Goal: Task Accomplishment & Management: Manage account settings

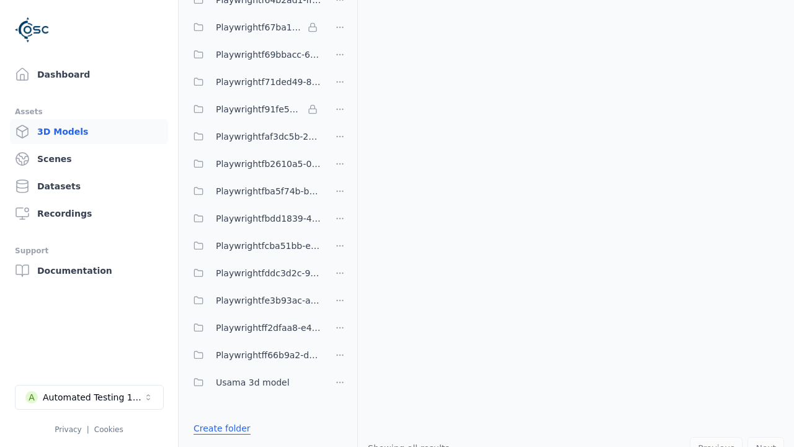
click at [219, 428] on link "Create folder" at bounding box center [222, 428] width 57 height 12
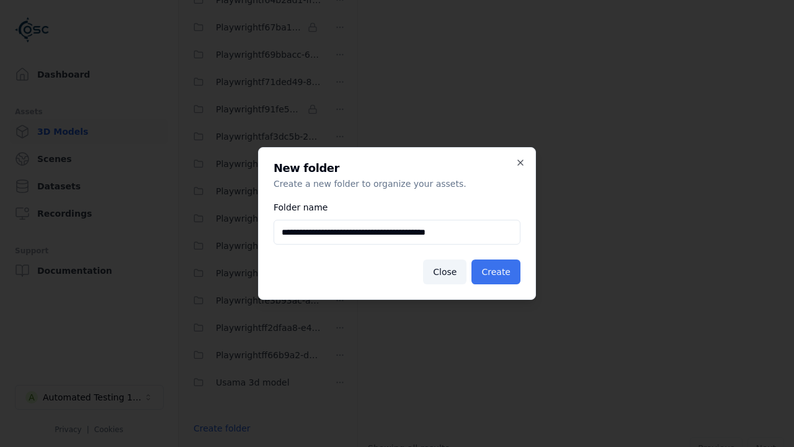
type input "**********"
click at [498, 272] on button "Create" at bounding box center [496, 271] width 49 height 25
